Goal: Complete application form

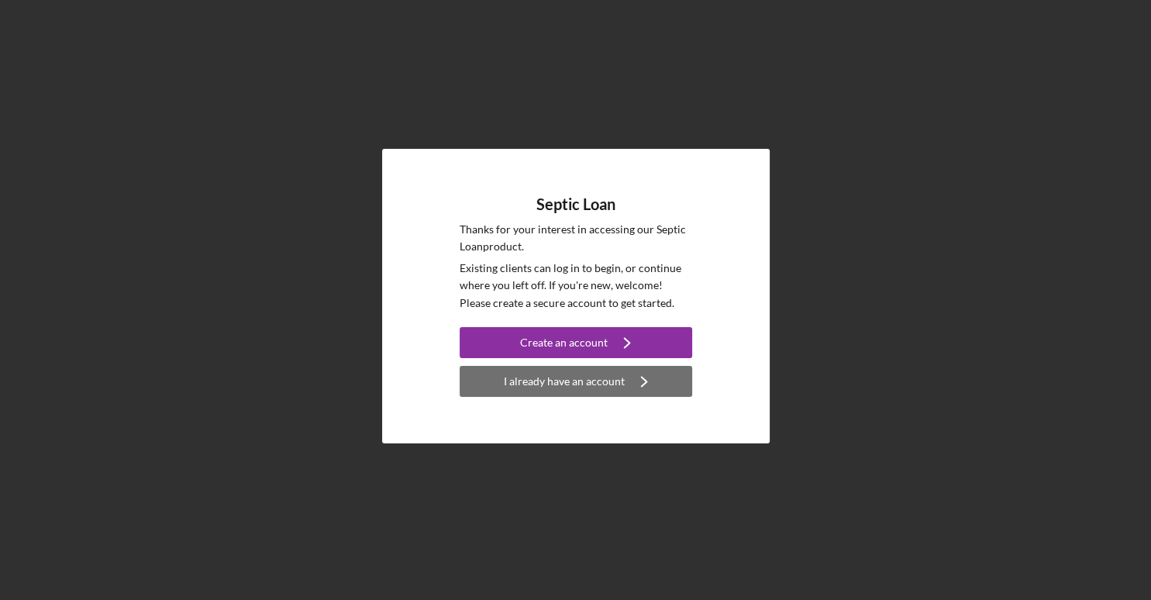
click at [615, 379] on div "I already have an account" at bounding box center [564, 381] width 121 height 31
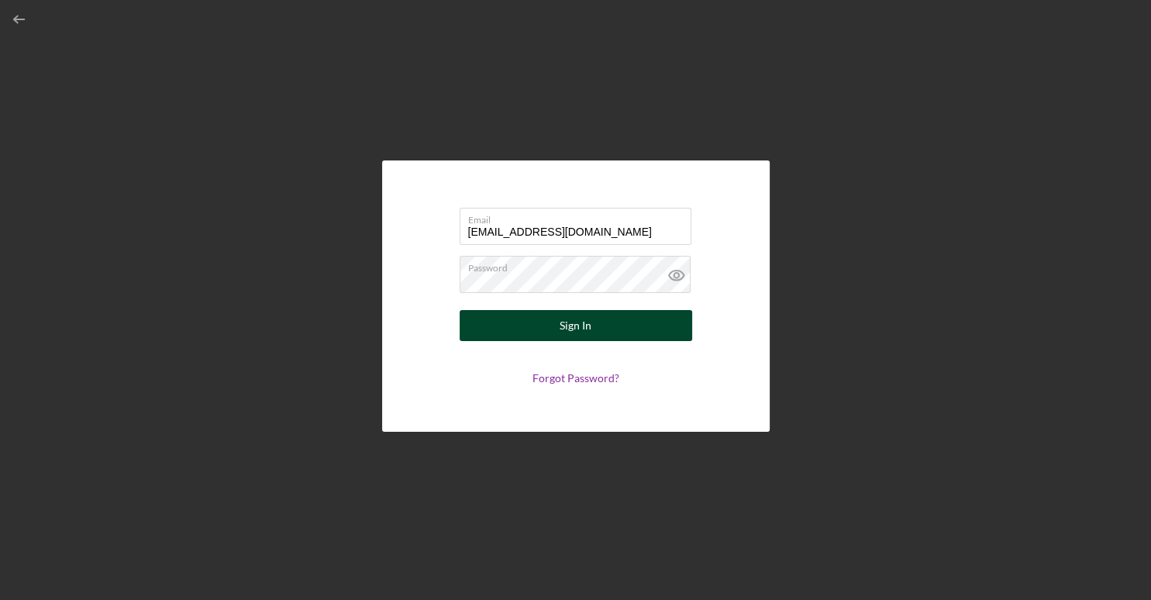
type input "[EMAIL_ADDRESS][DOMAIN_NAME]"
click at [572, 331] on div "Sign In" at bounding box center [576, 325] width 32 height 31
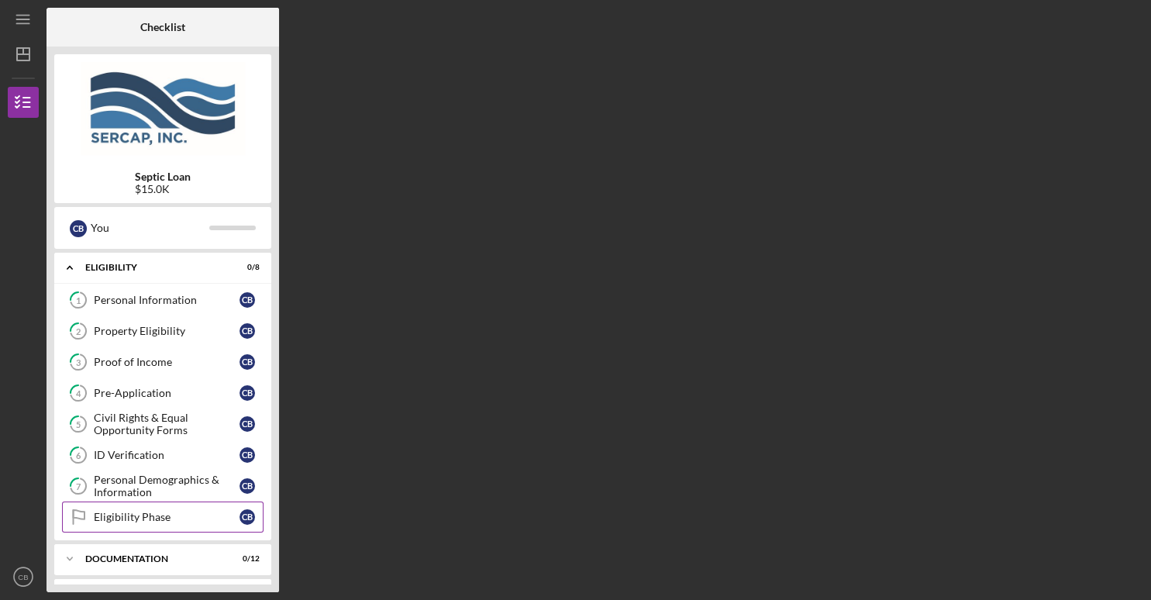
click at [90, 519] on icon "Eligibility Phase" at bounding box center [78, 517] width 39 height 39
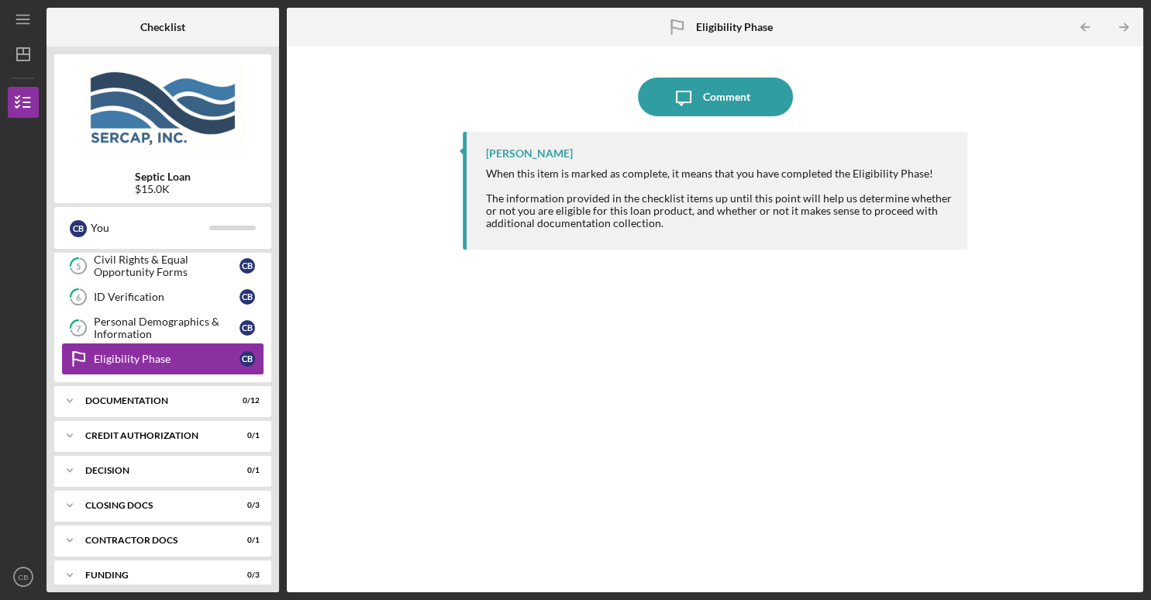
scroll to position [171, 0]
